Goal: Task Accomplishment & Management: Manage account settings

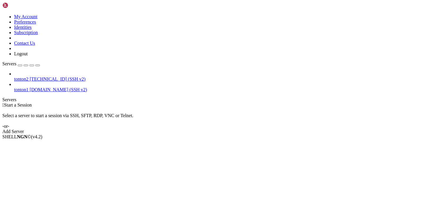
click at [34, 76] on span "[TECHNICAL_ID] (SSH v2)" at bounding box center [58, 78] width 56 height 5
click at [36, 76] on span "[TECHNICAL_ID] (SSH v2)" at bounding box center [58, 78] width 56 height 5
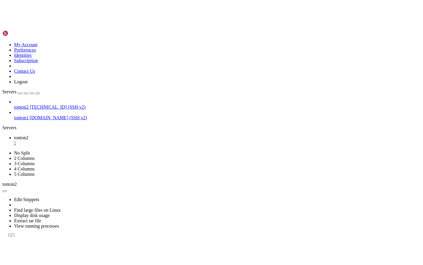
scroll to position [188, 0]
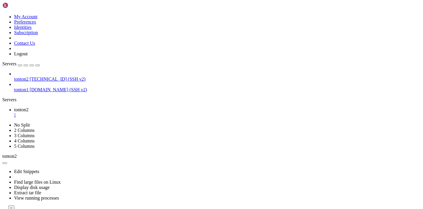
click at [29, 107] on span "tonton2" at bounding box center [21, 109] width 14 height 5
click at [250, 208] on div at bounding box center [211, 211] width 419 height 0
click at [12, 206] on div "" at bounding box center [11, 208] width 1 height 4
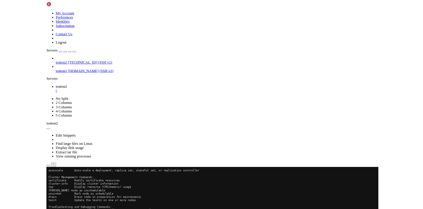
scroll to position [113, 0]
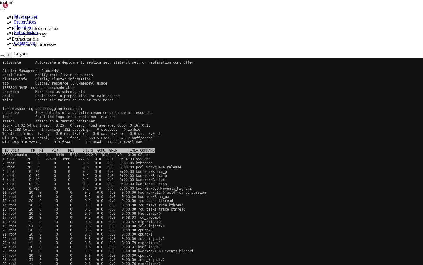
click at [148, 118] on x-row "logs Print the logs for a container in a pod" at bounding box center [210, 117] width 417 height 4
click at [0, 58] on icon at bounding box center [0, 58] width 0 height 0
click at [10, 53] on div "" at bounding box center [8, 55] width 1 height 4
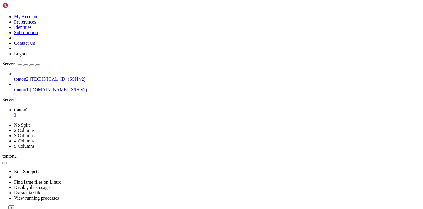
click at [37, 92] on div "tonton2 [TECHNICAL_ID] (SSH v2) tonton1 [DOMAIN_NAME] (SSH v2)" at bounding box center [211, 81] width 419 height 21
click at [26, 87] on span "tonton1" at bounding box center [21, 89] width 14 height 5
click at [40, 87] on span "[DOMAIN_NAME] (SSH v2)" at bounding box center [59, 89] width 58 height 5
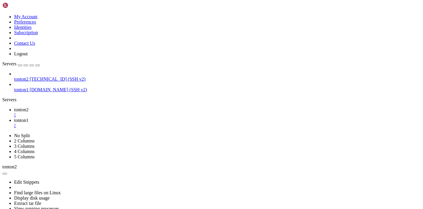
scroll to position [0, 0]
click at [138, 123] on div "" at bounding box center [217, 125] width 407 height 5
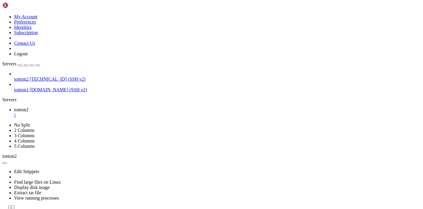
click at [88, 107] on link "tonton2 " at bounding box center [217, 112] width 407 height 11
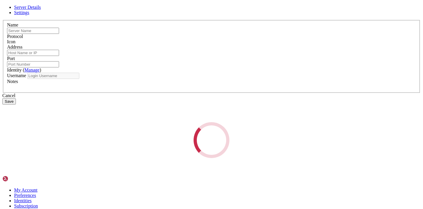
type input "tonton2"
type input "[TECHNICAL_ID]"
type input "222"
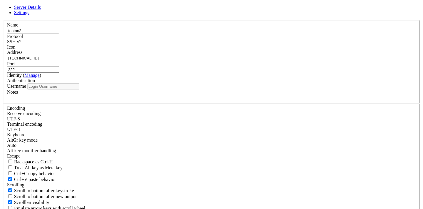
type input "ubuntu"
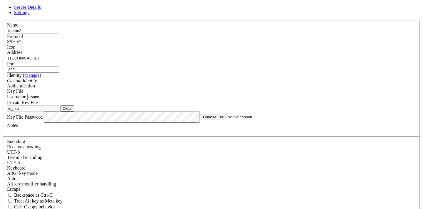
click at [59, 34] on input "tonton2" at bounding box center [33, 31] width 52 height 6
type input "tekton"
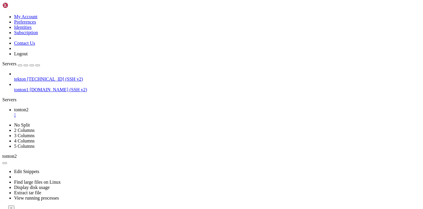
click at [29, 87] on span "tonton1" at bounding box center [21, 89] width 14 height 5
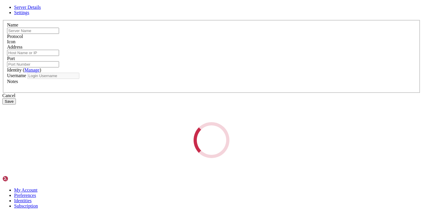
type input "tonton1"
type input "[DOMAIN_NAME]"
type input "222"
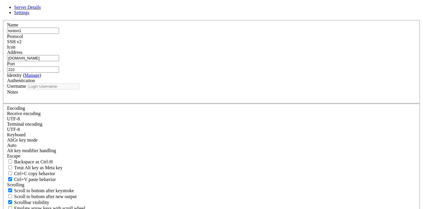
type input "debian"
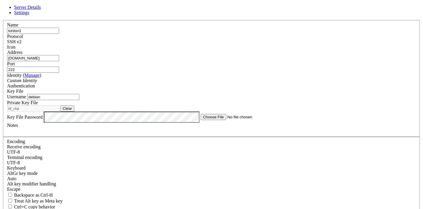
click at [59, 34] on input "tonton1" at bounding box center [33, 31] width 52 height 6
type input "vm1"
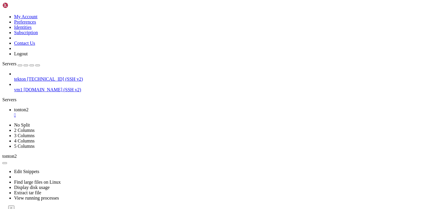
click at [26, 76] on span "tekton" at bounding box center [20, 78] width 12 height 5
click at [103, 112] on div "" at bounding box center [217, 114] width 407 height 5
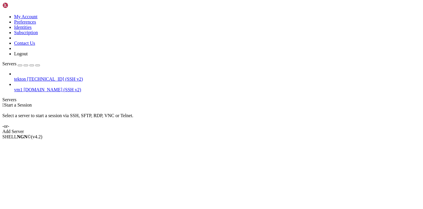
click at [26, 76] on span "tekton" at bounding box center [20, 78] width 12 height 5
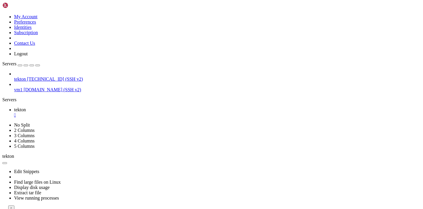
scroll to position [113, 0]
click at [5, 208] on icon "button" at bounding box center [5, 210] width 0 height 0
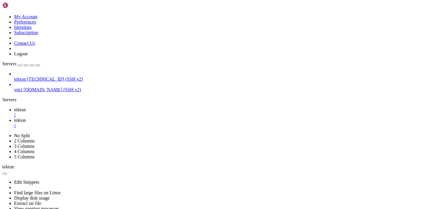
type input "/root"
click at [31, 90] on div "tekton [TECHNICAL_ID] (SSH v2) vm1 [DOMAIN_NAME] (SSH v2)" at bounding box center [211, 81] width 419 height 21
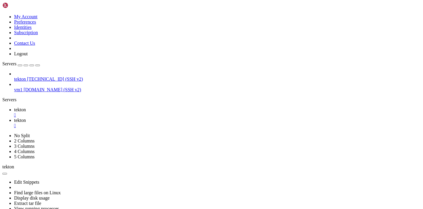
click at [10, 61] on span "Servers" at bounding box center [9, 63] width 14 height 5
click at [26, 65] on div "button" at bounding box center [26, 65] width 0 height 0
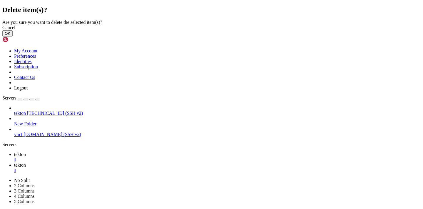
click at [13, 36] on button "OK" at bounding box center [7, 33] width 10 height 6
